Goal: Transaction & Acquisition: Purchase product/service

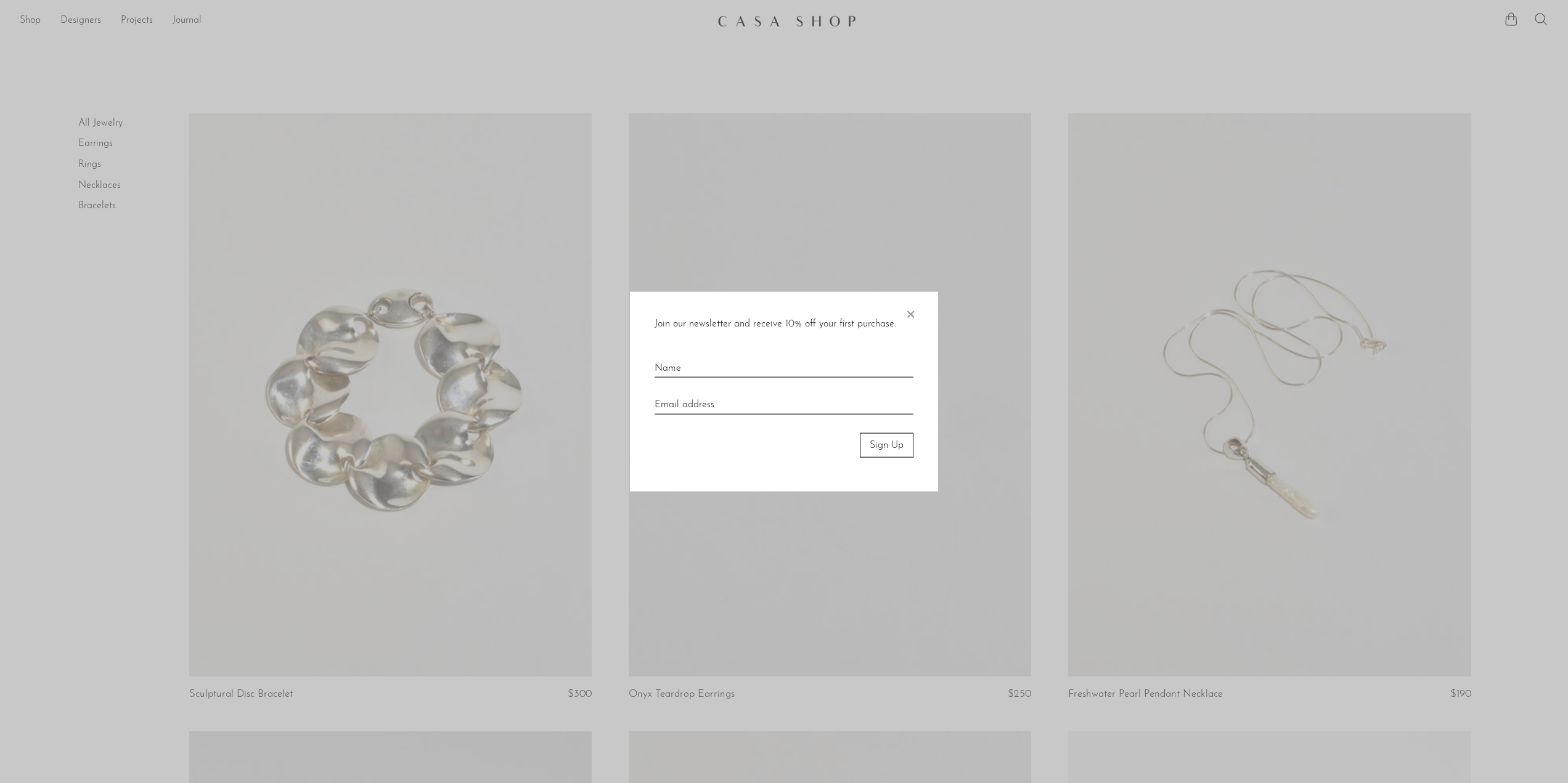
click at [927, 318] on div "Join our newsletter and receive 10% off your first purchase. × Sign Up" at bounding box center [783, 391] width 308 height 200
click at [914, 314] on span "×" at bounding box center [910, 311] width 12 height 40
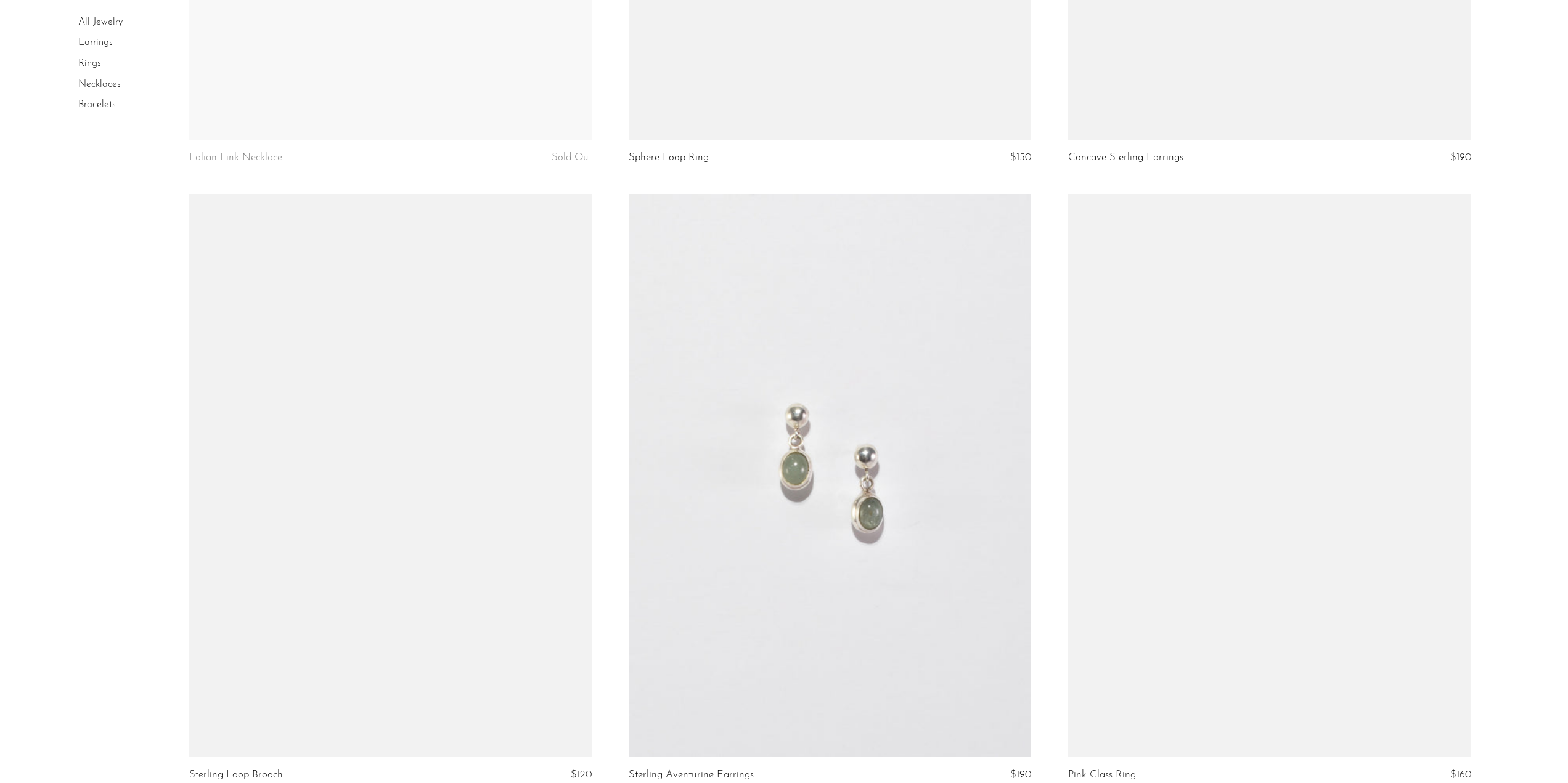
scroll to position [7032, 0]
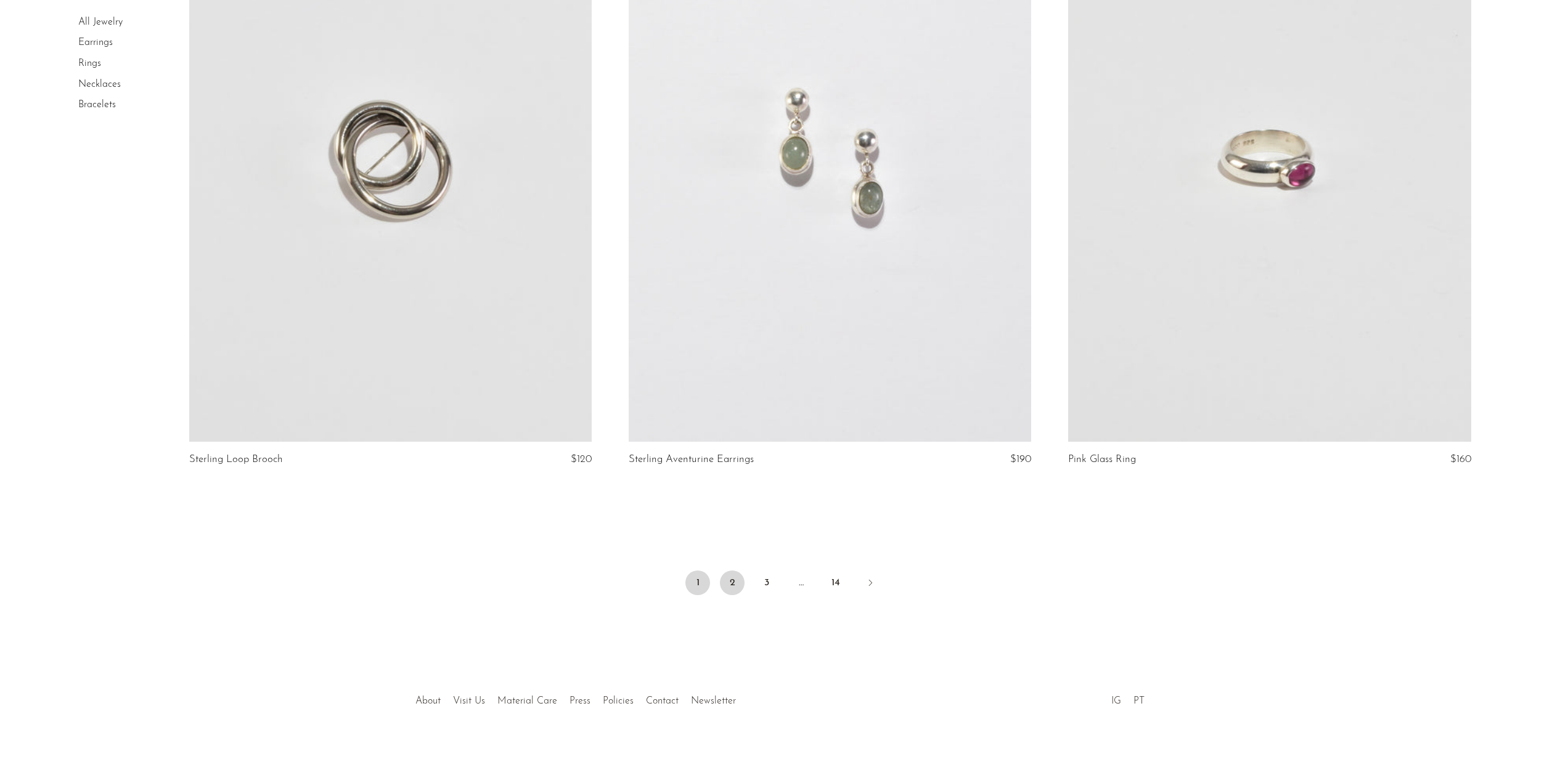
click at [731, 585] on link "2" at bounding box center [732, 583] width 25 height 25
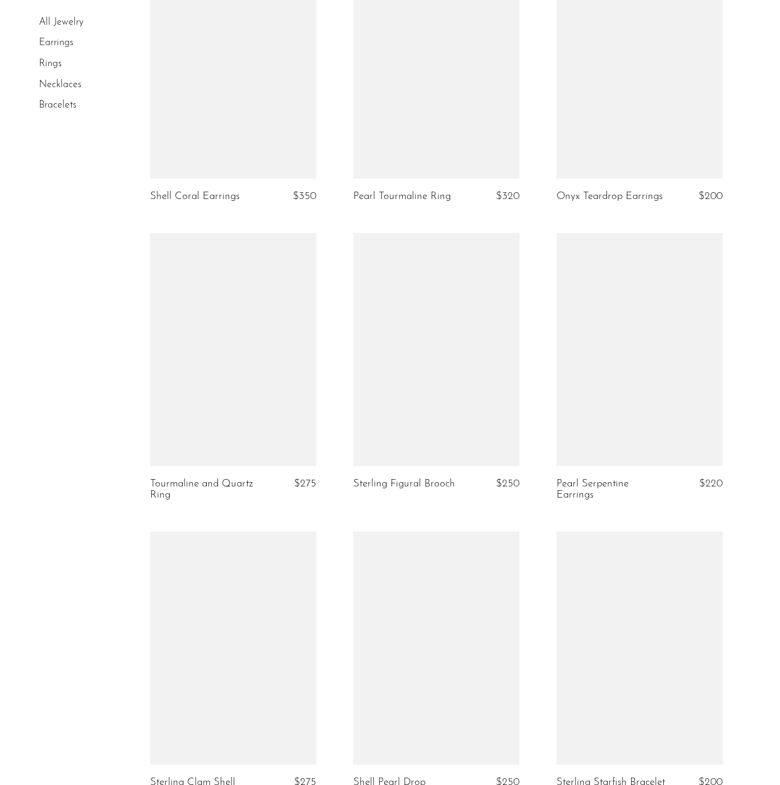
scroll to position [3176, 0]
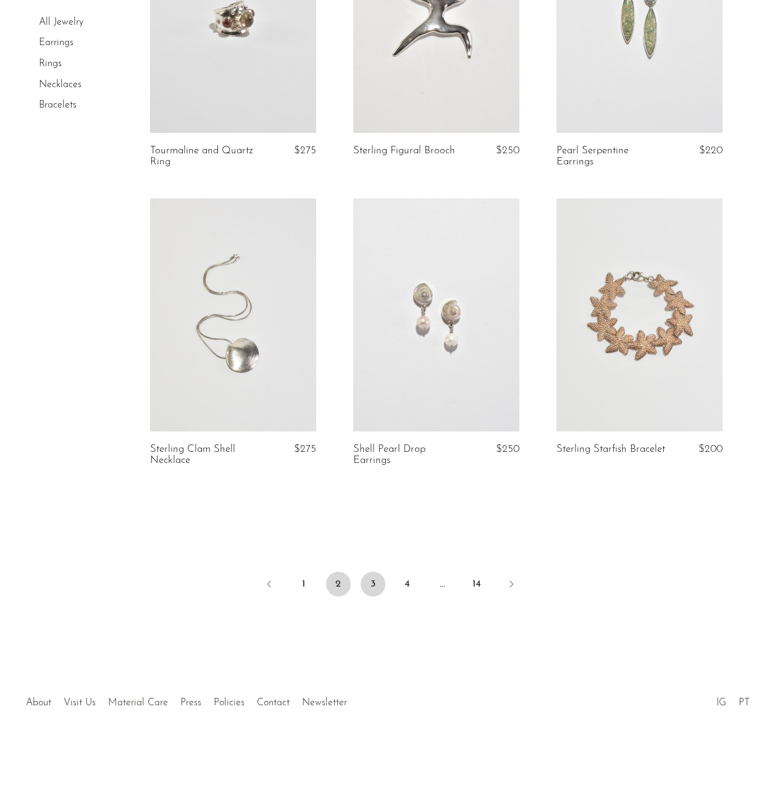
click at [362, 582] on link "3" at bounding box center [373, 583] width 25 height 25
click at [370, 581] on link "3" at bounding box center [373, 583] width 25 height 25
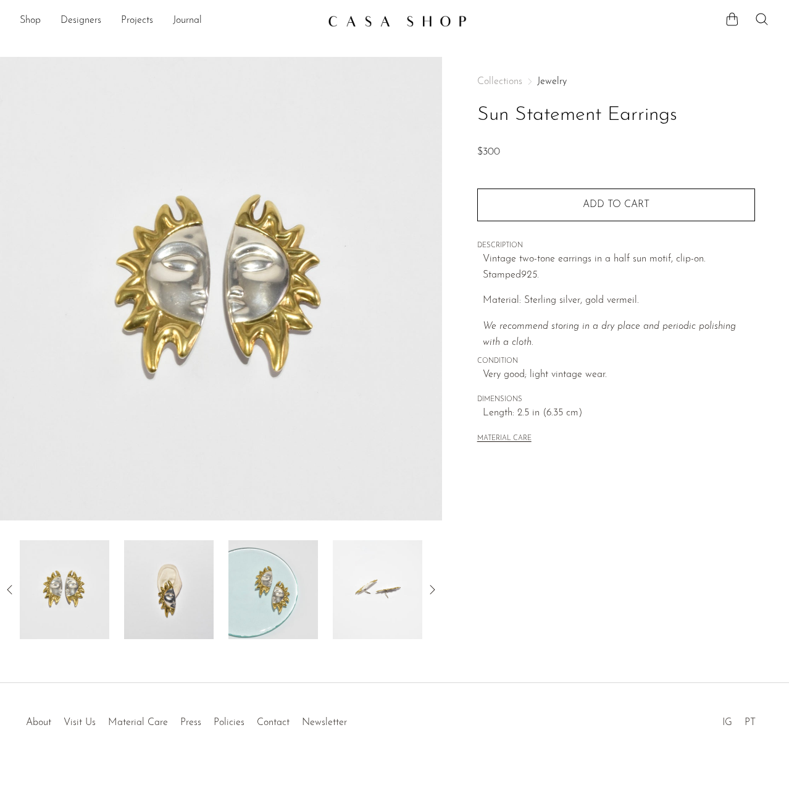
click at [168, 604] on img at bounding box center [169, 589] width 90 height 99
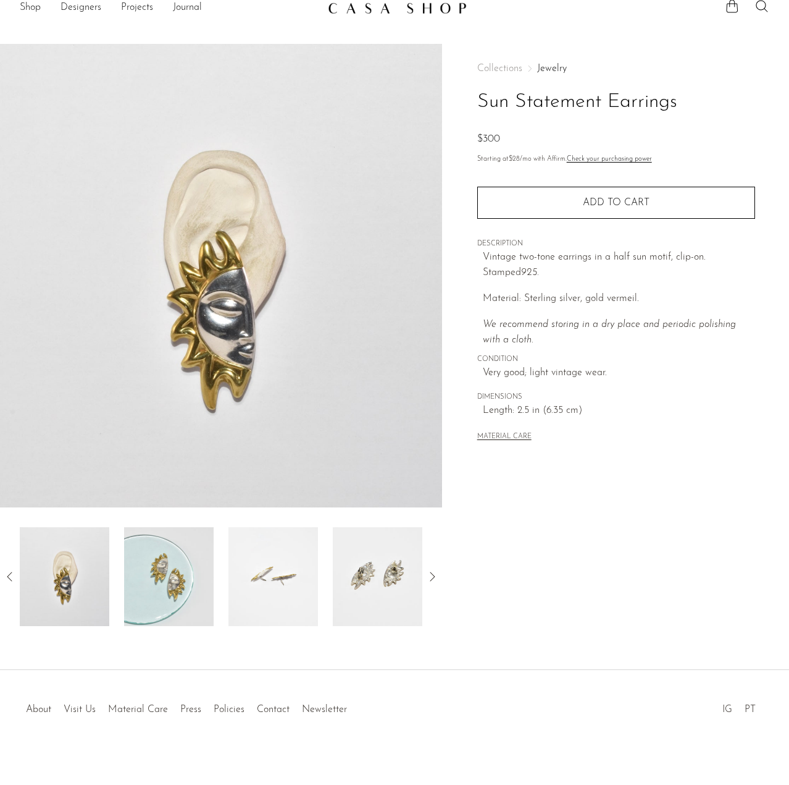
scroll to position [20, 0]
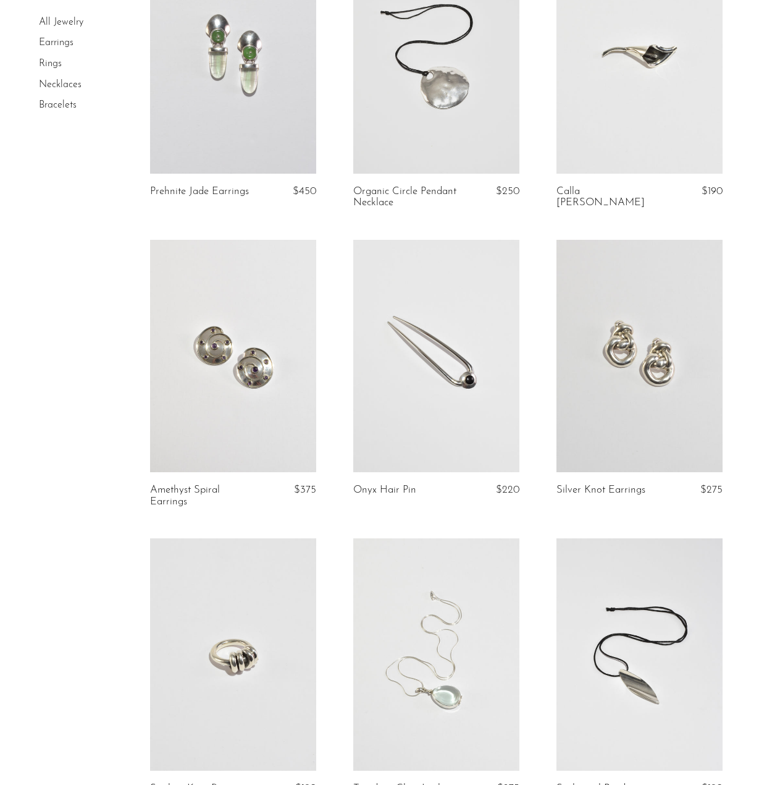
scroll to position [2718, 0]
